Goal: Information Seeking & Learning: Learn about a topic

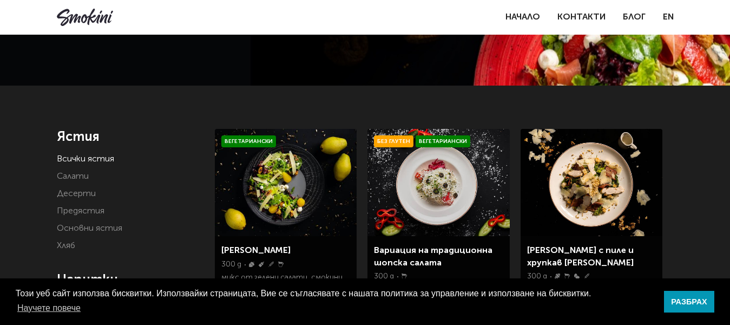
scroll to position [144, 0]
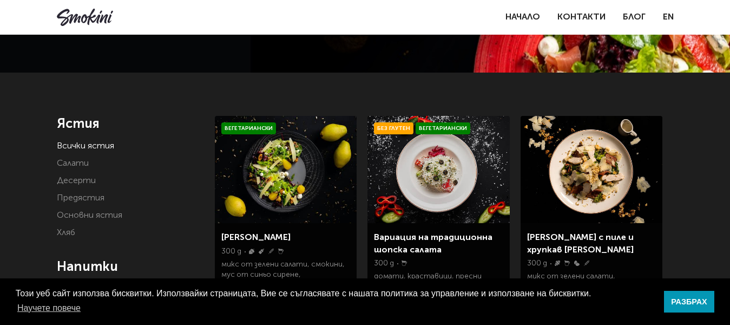
click at [245, 238] on link "[PERSON_NAME]" at bounding box center [255, 237] width 69 height 9
click at [617, 231] on div "[PERSON_NAME] с пиле и хрупкав бекон 300 g риба мляко яйца глутен микс от зелен…" at bounding box center [592, 277] width 142 height 108
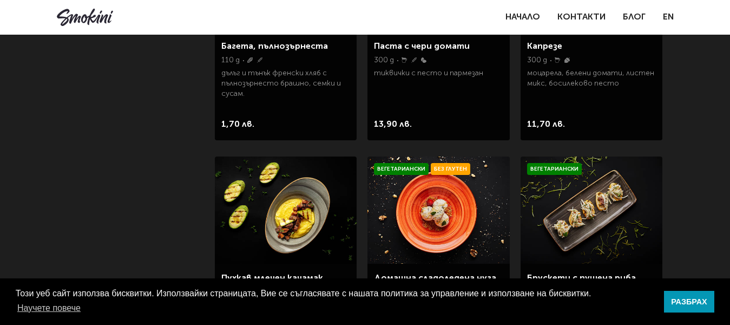
scroll to position [1503, 0]
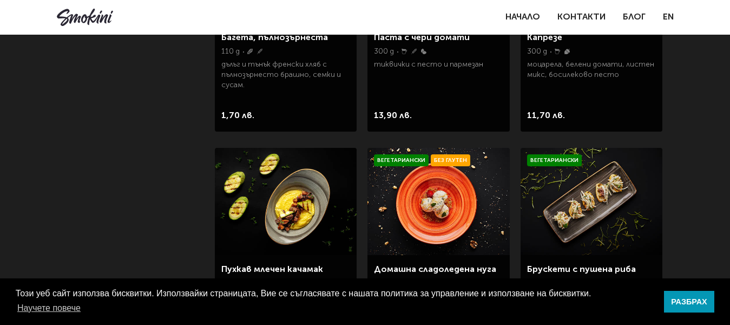
click at [590, 211] on img at bounding box center [592, 201] width 142 height 107
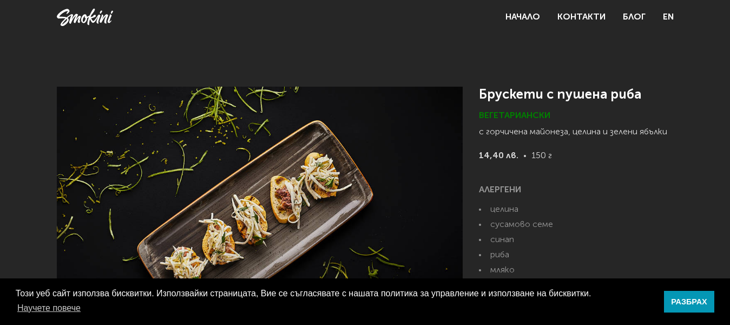
click at [297, 199] on img at bounding box center [260, 221] width 406 height 269
